Goal: Entertainment & Leisure: Consume media (video, audio)

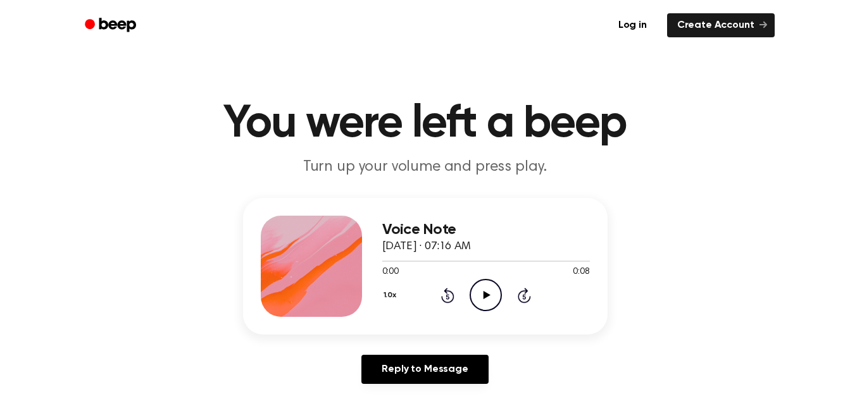
drag, startPoint x: 0, startPoint y: 0, endPoint x: 487, endPoint y: 298, distance: 570.6
click at [487, 298] on icon "Play Audio" at bounding box center [485, 295] width 32 height 32
click at [475, 294] on icon "Play Audio" at bounding box center [485, 295] width 32 height 32
click at [480, 301] on icon "Play Audio" at bounding box center [485, 295] width 32 height 32
click at [490, 297] on icon "Play Audio" at bounding box center [485, 295] width 32 height 32
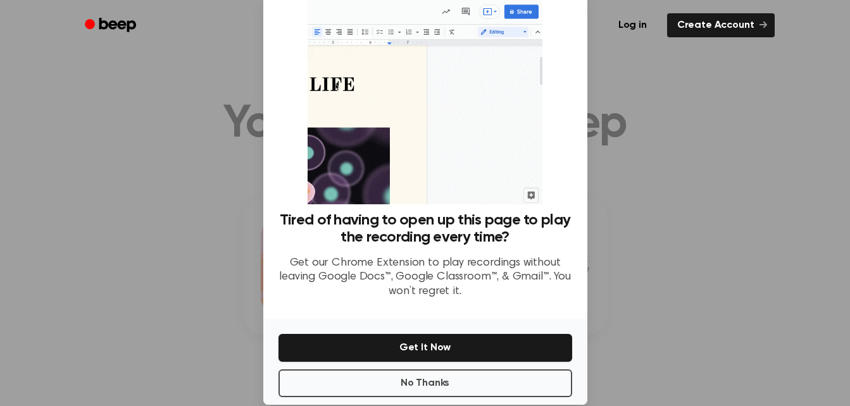
scroll to position [54, 0]
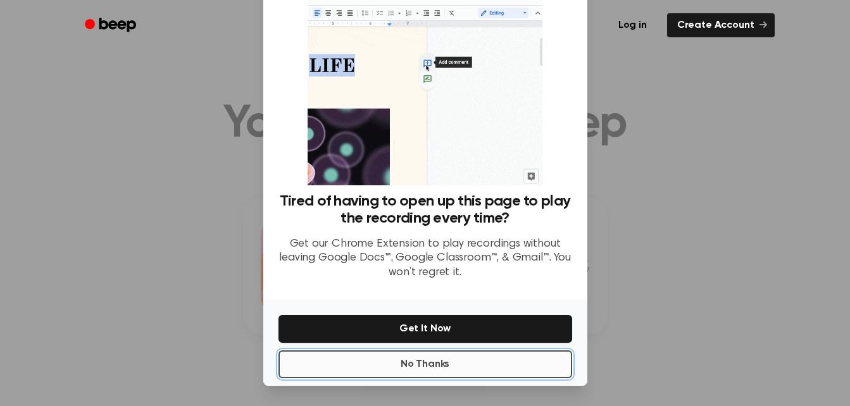
click at [451, 362] on button "No Thanks" at bounding box center [425, 365] width 294 height 28
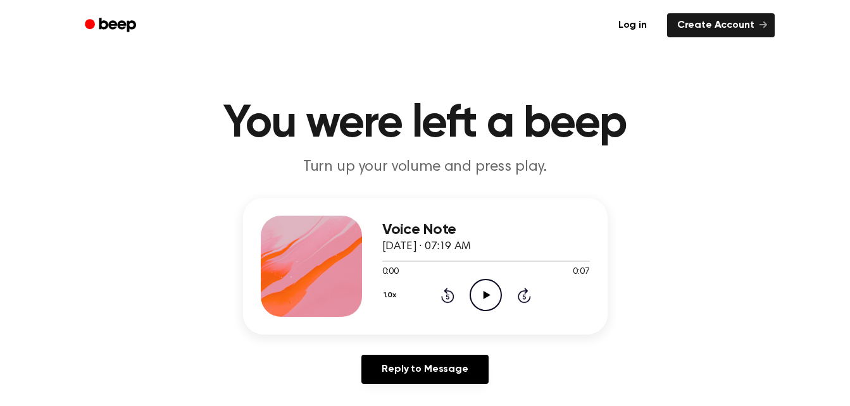
click at [490, 300] on icon "Play Audio" at bounding box center [485, 295] width 32 height 32
click at [478, 288] on icon "Play Audio" at bounding box center [485, 295] width 32 height 32
click at [487, 292] on icon "Play Audio" at bounding box center [485, 295] width 32 height 32
click at [487, 302] on icon "Play Audio" at bounding box center [485, 295] width 32 height 32
click at [478, 294] on icon "Play Audio" at bounding box center [485, 295] width 32 height 32
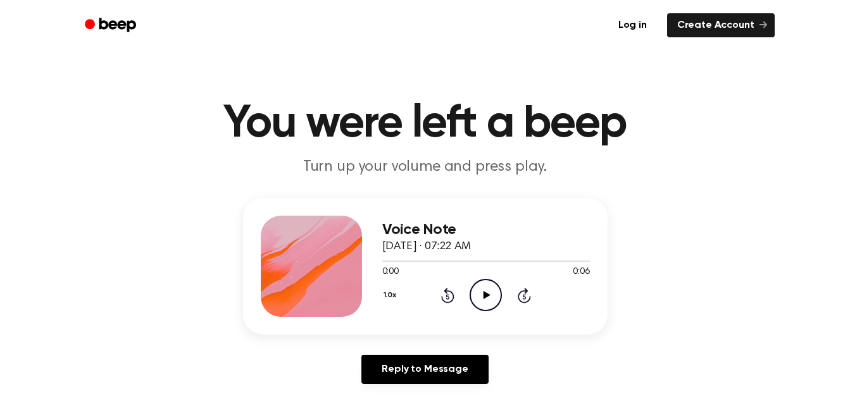
click at [482, 283] on icon "Play Audio" at bounding box center [485, 295] width 32 height 32
click at [492, 295] on icon "Play Audio" at bounding box center [485, 295] width 32 height 32
click at [476, 289] on icon "Play Audio" at bounding box center [485, 295] width 32 height 32
click at [473, 301] on icon "Play Audio" at bounding box center [485, 295] width 32 height 32
click at [485, 297] on icon at bounding box center [486, 295] width 7 height 8
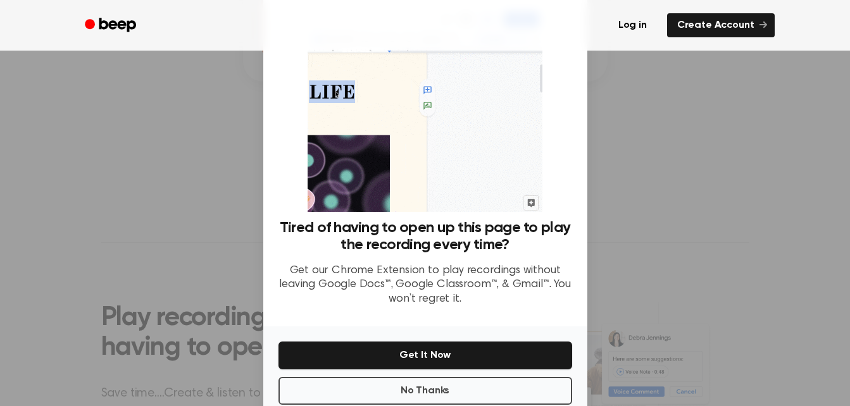
scroll to position [54, 0]
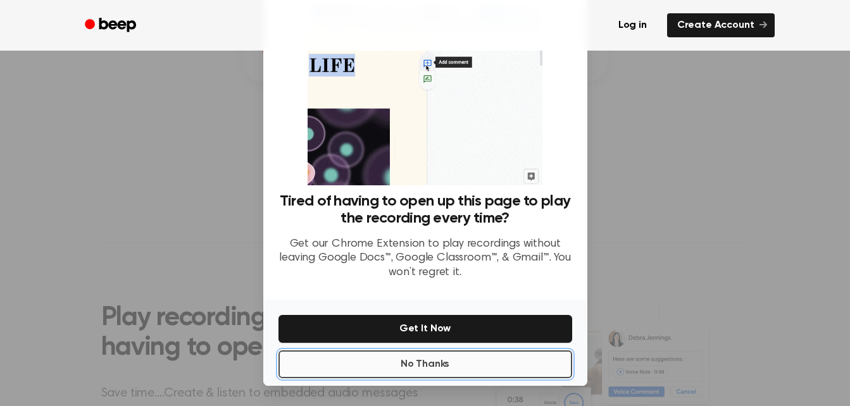
click at [475, 358] on button "No Thanks" at bounding box center [425, 365] width 294 height 28
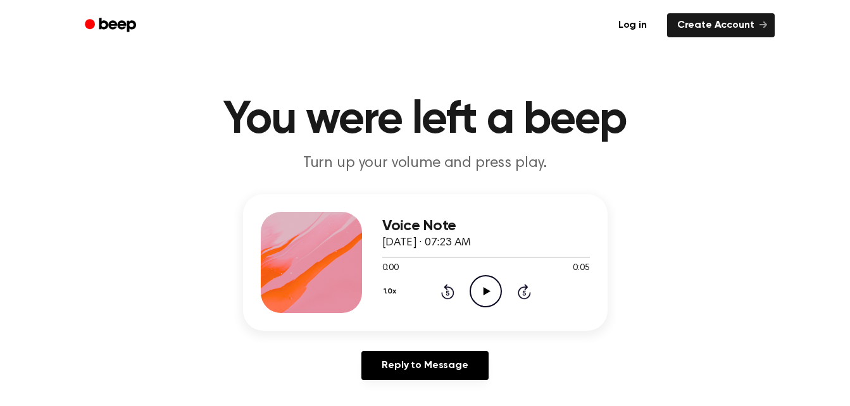
scroll to position [0, 0]
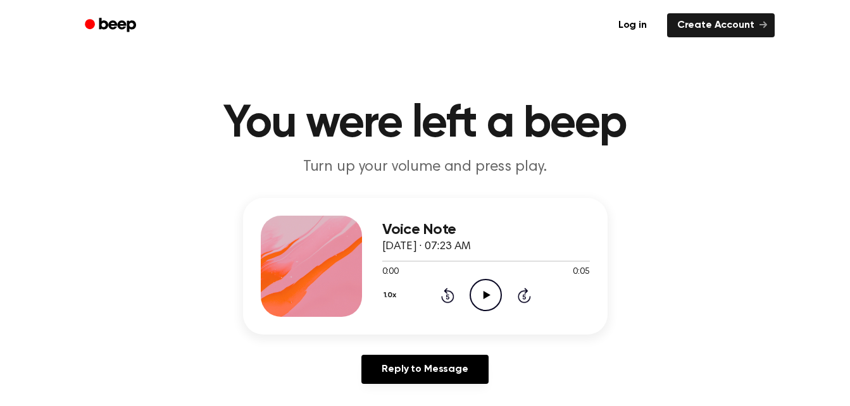
click at [480, 288] on icon "Play Audio" at bounding box center [485, 295] width 32 height 32
click at [483, 289] on icon "Play Audio" at bounding box center [485, 295] width 32 height 32
